Goal: Task Accomplishment & Management: Manage account settings

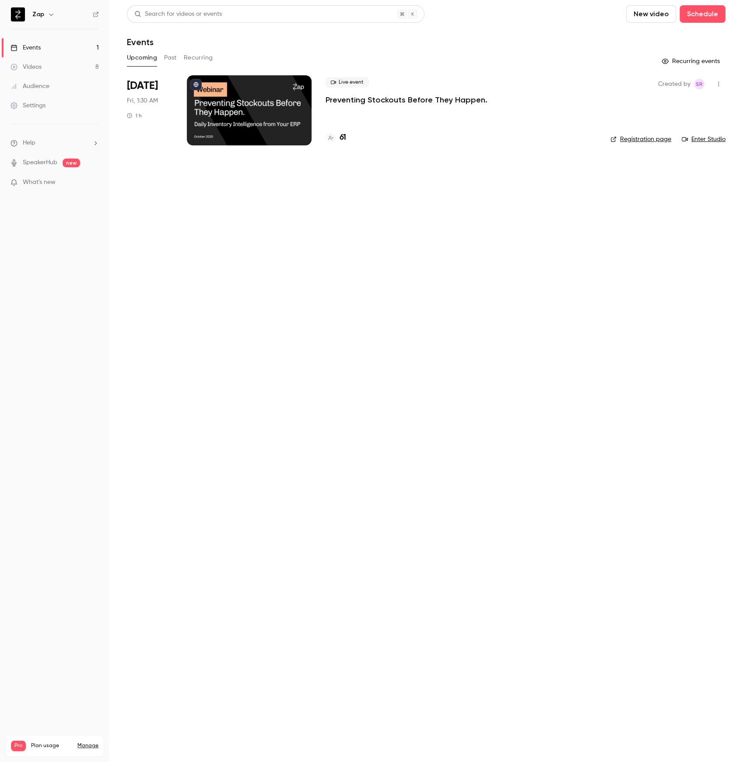
click at [377, 100] on p "Preventing Stockouts Before They Happen." at bounding box center [407, 100] width 162 height 11
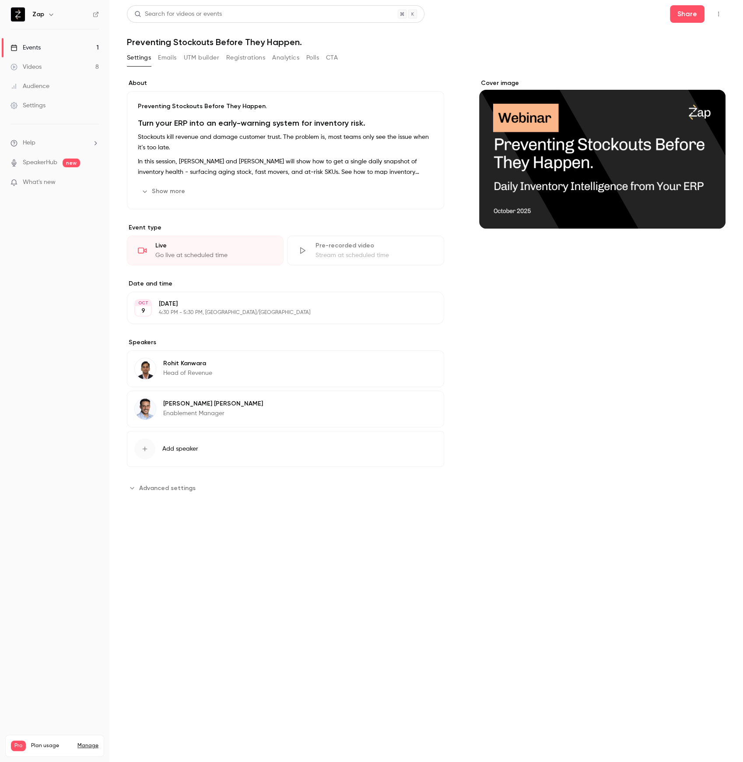
click at [241, 60] on button "Registrations" at bounding box center [245, 58] width 39 height 14
